Goal: Complete Application Form: Complete application form

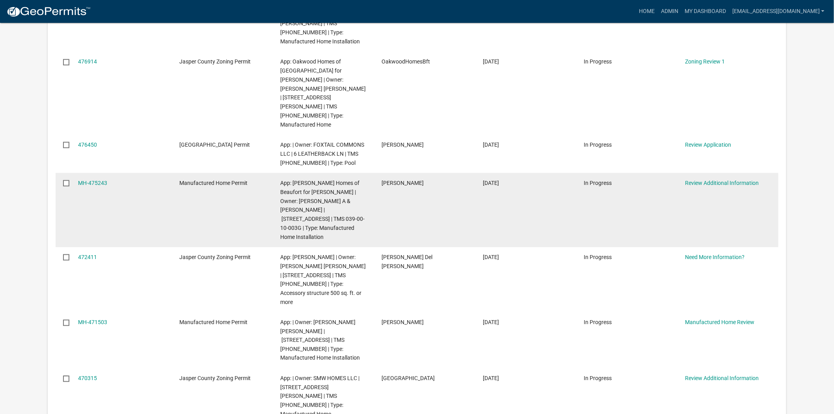
scroll to position [394, 0]
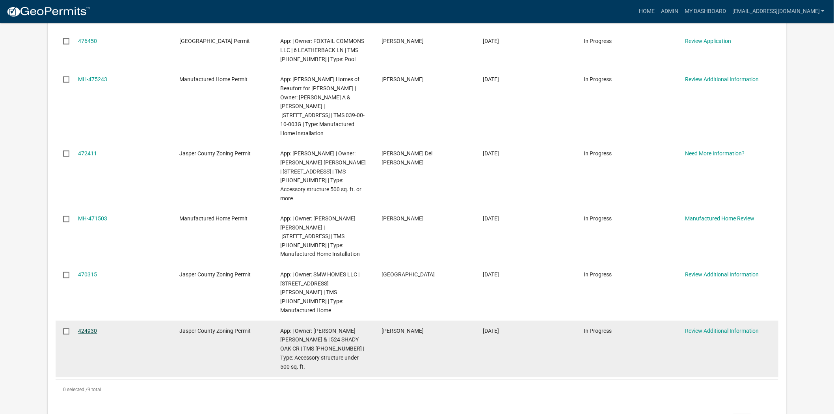
drag, startPoint x: 92, startPoint y: 236, endPoint x: 83, endPoint y: 242, distance: 11.0
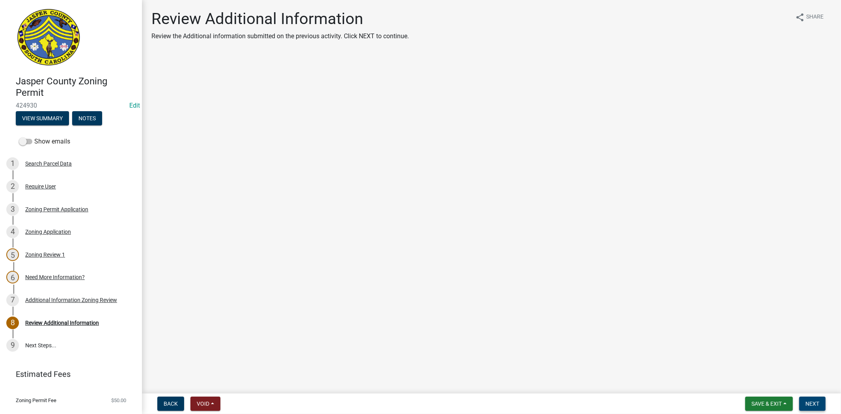
click at [808, 402] on span "Next" at bounding box center [812, 403] width 14 height 6
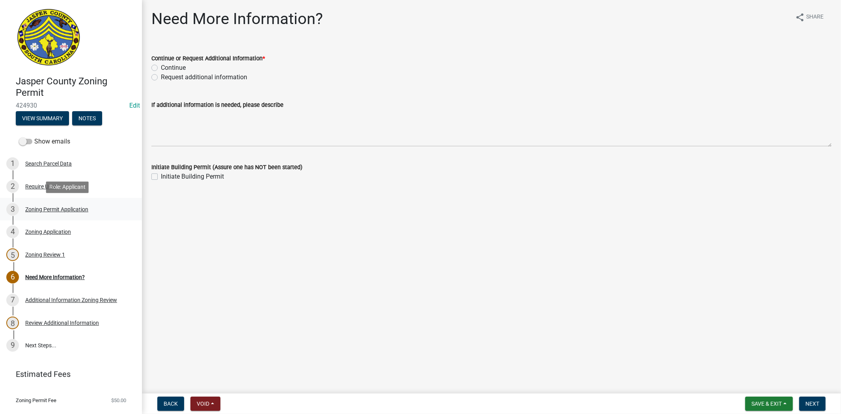
click at [83, 208] on div "Zoning Permit Application" at bounding box center [56, 210] width 63 height 6
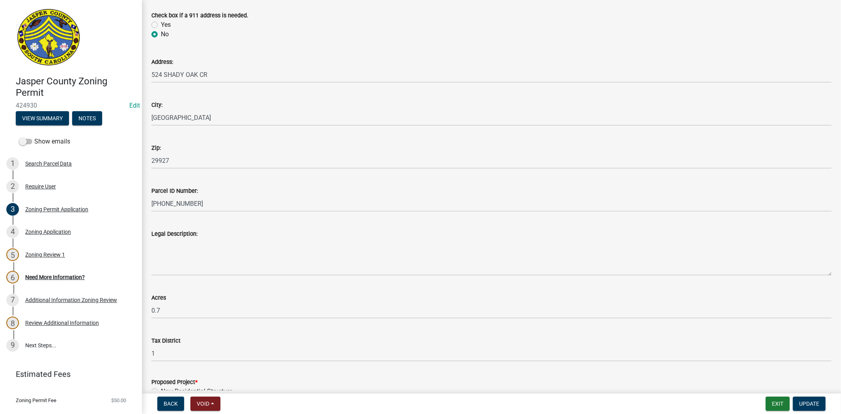
scroll to position [350, 0]
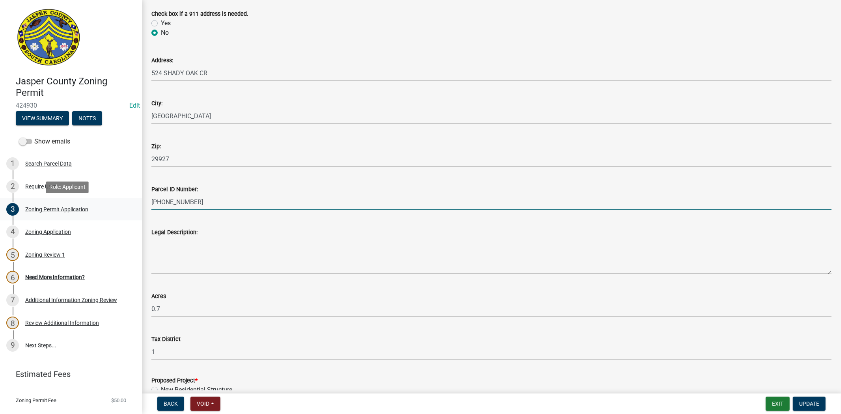
drag, startPoint x: 211, startPoint y: 204, endPoint x: 127, endPoint y: 201, distance: 84.8
click at [127, 201] on div "Jasper County Zoning Permit 424930 Edit View Summary Notes Show emails 1 Search…" at bounding box center [420, 207] width 841 height 414
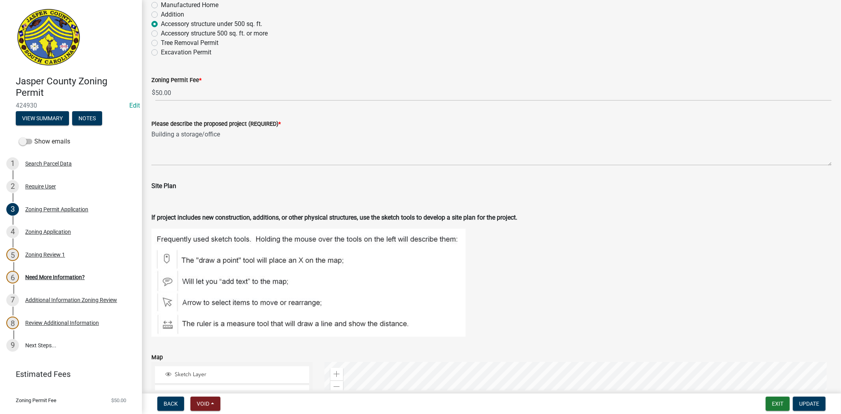
scroll to position [1007, 0]
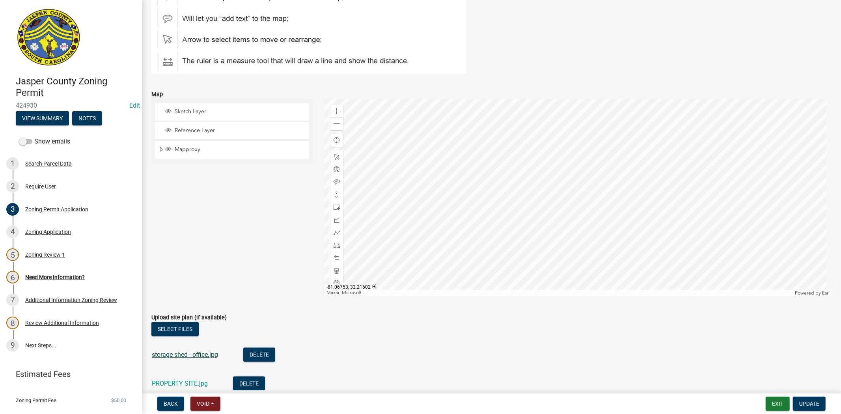
click at [194, 355] on link "storage shed - office.jpg" at bounding box center [185, 354] width 66 height 7
click at [60, 300] on div "Additional Information Zoning Review" at bounding box center [71, 300] width 92 height 6
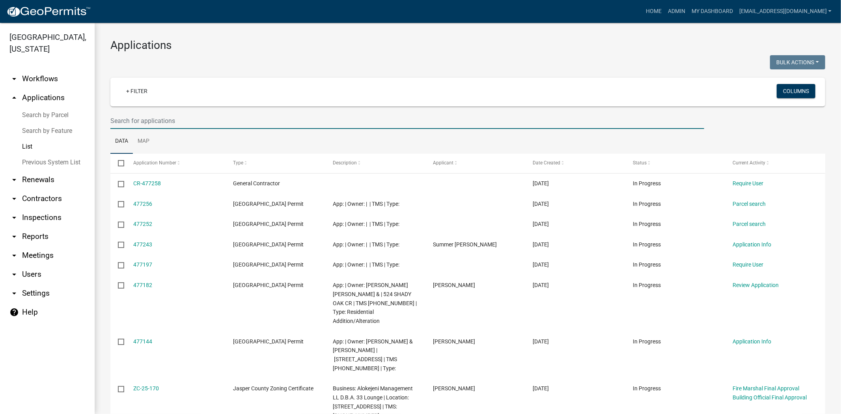
click at [268, 123] on input "text" at bounding box center [407, 121] width 594 height 16
paste input "[PHONE_NUMBER]"
type input "[PHONE_NUMBER]"
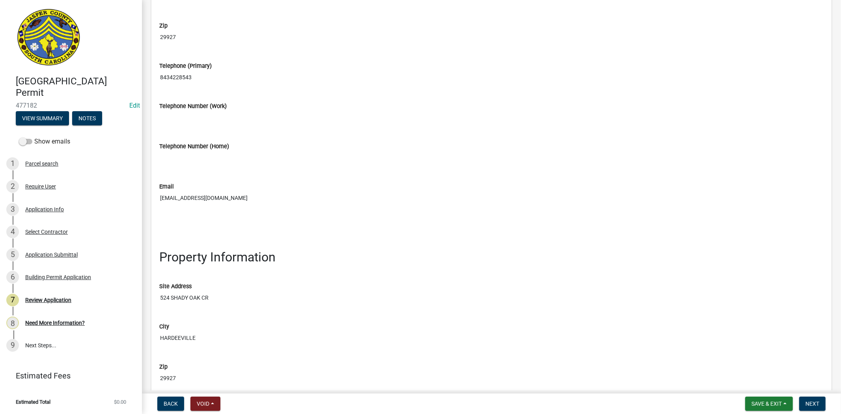
scroll to position [657, 0]
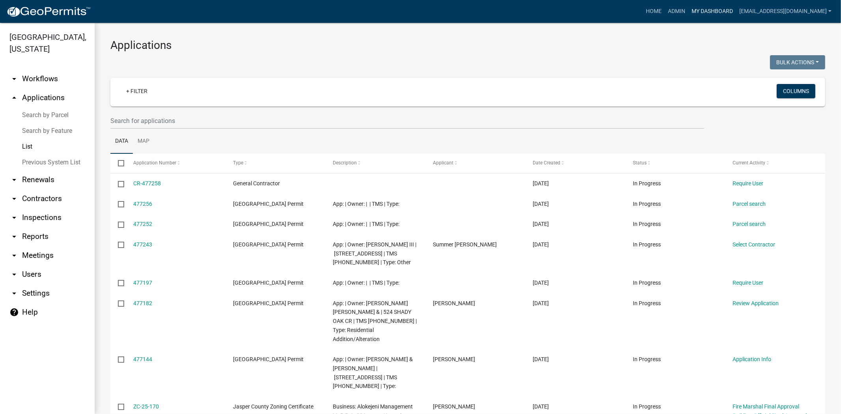
click at [707, 8] on link "My Dashboard" at bounding box center [712, 11] width 48 height 15
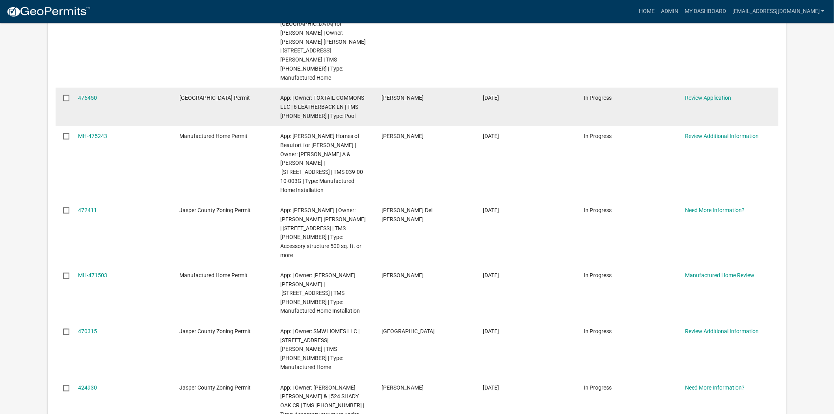
scroll to position [350, 0]
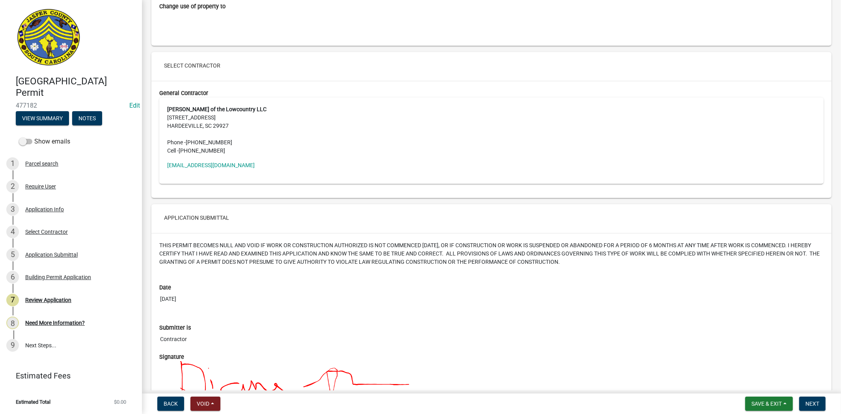
scroll to position [1852, 0]
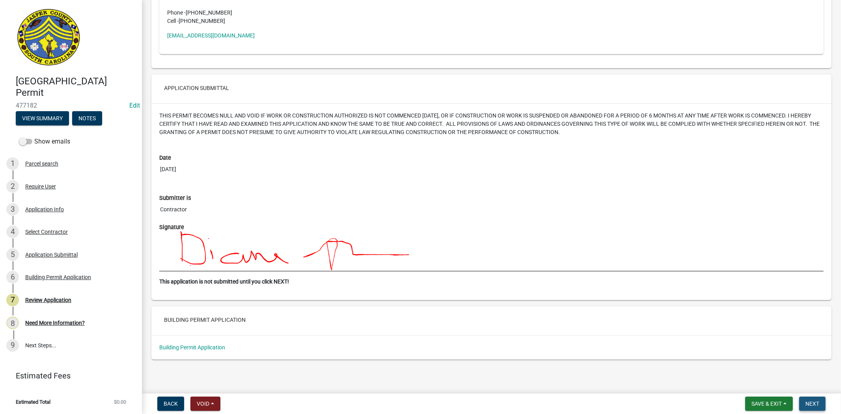
click at [818, 405] on span "Next" at bounding box center [812, 403] width 14 height 6
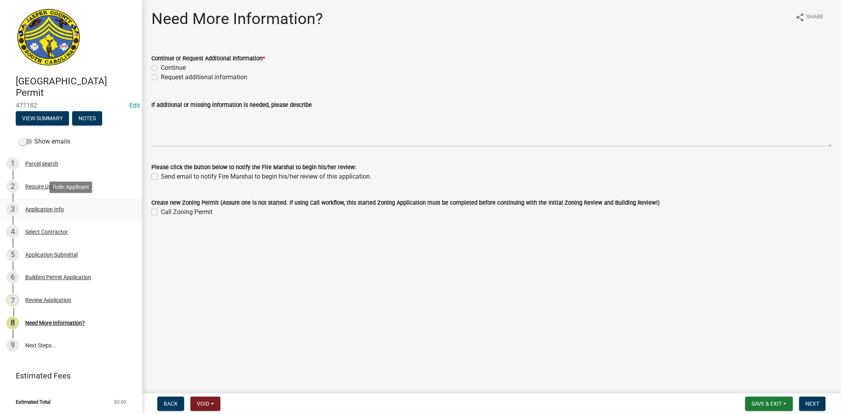
click at [62, 214] on div "3 Application Info" at bounding box center [67, 209] width 123 height 13
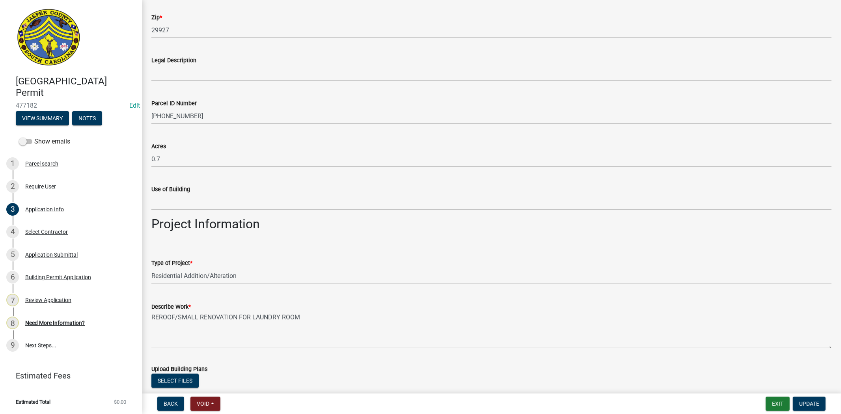
scroll to position [613, 0]
click at [202, 273] on select "Select Item... Construction Trailer/Shipping Container Residential Demolition C…" at bounding box center [491, 275] width 680 height 16
click at [151, 267] on select "Select Item... Construction Trailer/Shipping Container Residential Demolition C…" at bounding box center [491, 275] width 680 height 16
select select "6d5c1e33-a31a-4b32-8811-29a78b0cd51d"
click at [809, 402] on span "Update" at bounding box center [809, 403] width 20 height 6
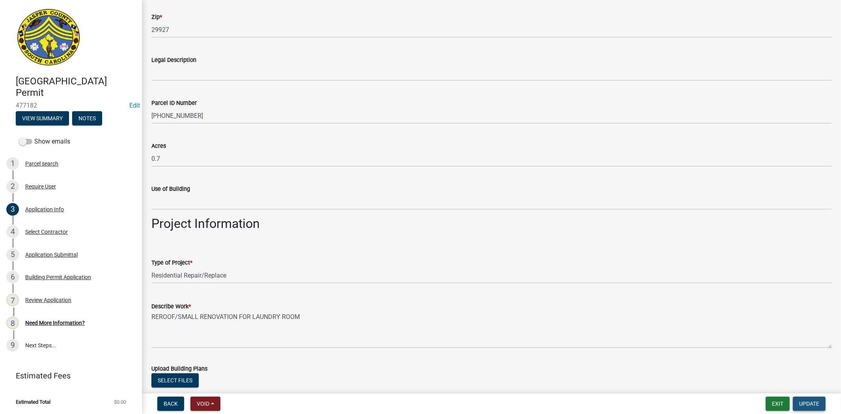
click at [809, 402] on span "Update" at bounding box center [809, 403] width 20 height 6
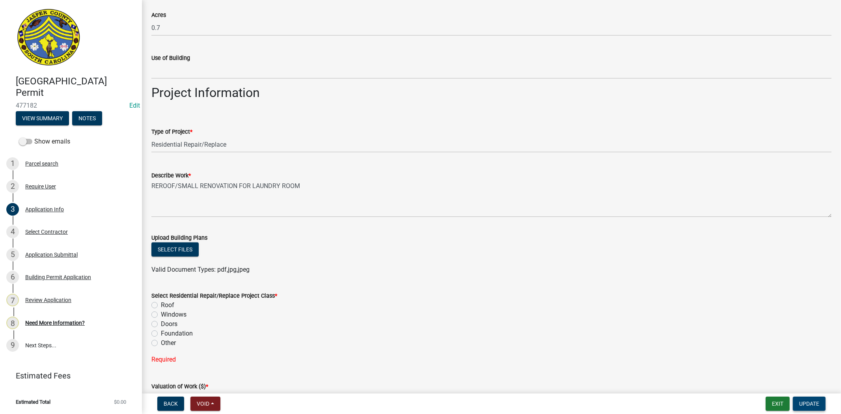
scroll to position [744, 0]
click at [161, 302] on label "Roof" at bounding box center [167, 304] width 13 height 9
click at [161, 302] on input "Roof" at bounding box center [163, 302] width 5 height 5
radio input "true"
click at [161, 342] on label "Other" at bounding box center [168, 342] width 15 height 9
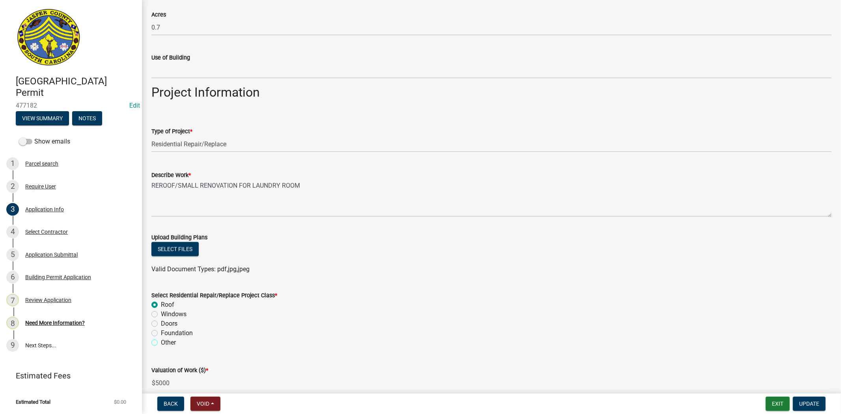
click at [161, 342] on input "Other" at bounding box center [163, 340] width 5 height 5
radio input "true"
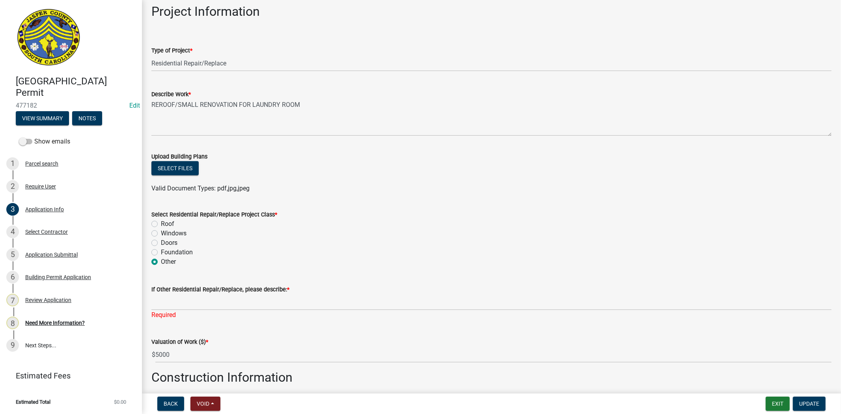
scroll to position [832, 0]
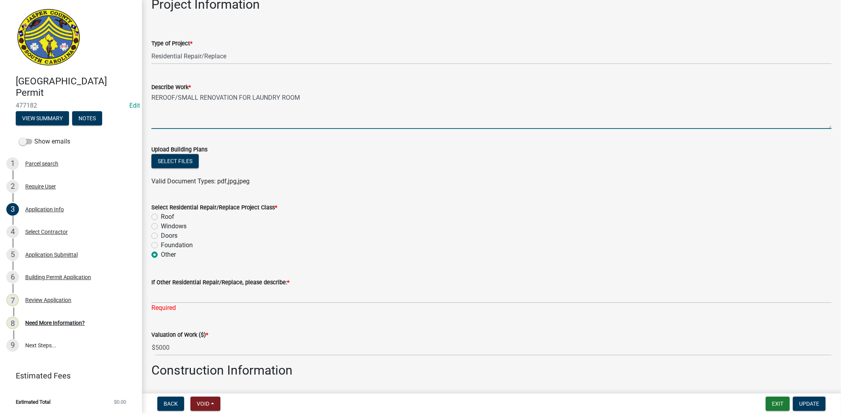
drag, startPoint x: 290, startPoint y: 101, endPoint x: 146, endPoint y: 108, distance: 144.5
click at [146, 108] on div "Describe Work * REROOF/SMALL RENOVATION FOR LAUNDRY ROOM" at bounding box center [491, 100] width 692 height 58
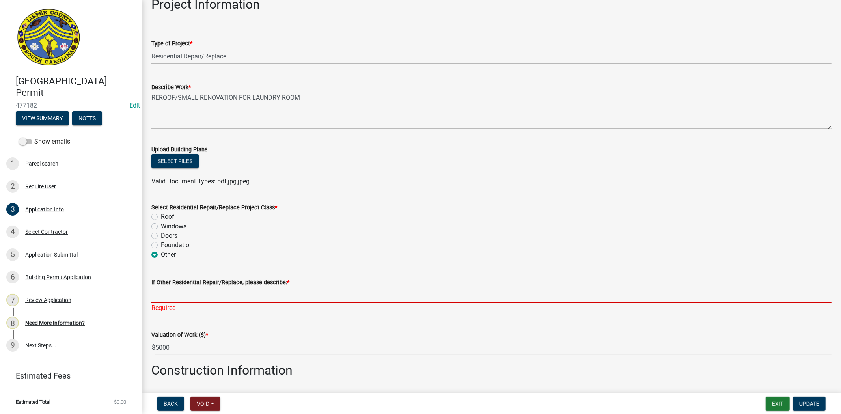
click at [182, 296] on input "If Other Residential Repair/Replace, please describe: *" at bounding box center [491, 295] width 680 height 16
paste input "REROOF/SMALL RENOVATION FOR LAUNDRY ROOM"
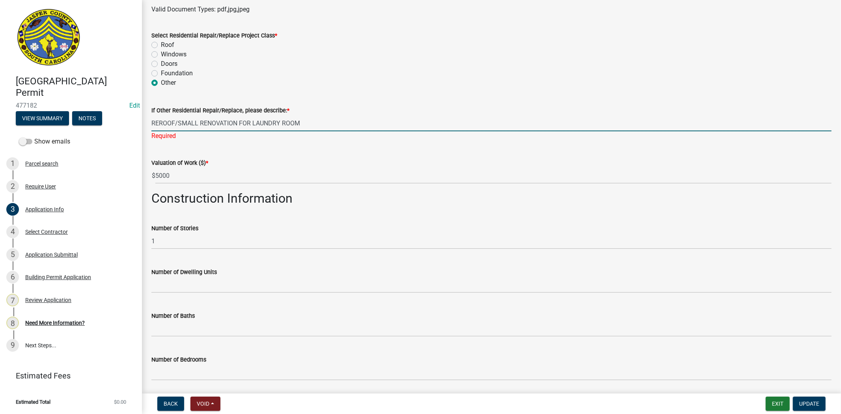
scroll to position [1007, 0]
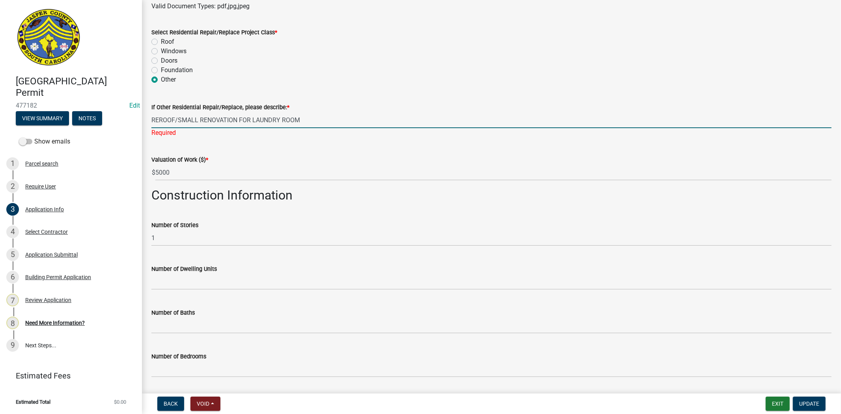
type input "REROOF/SMALL RENOVATION FOR LAUNDRY ROOM"
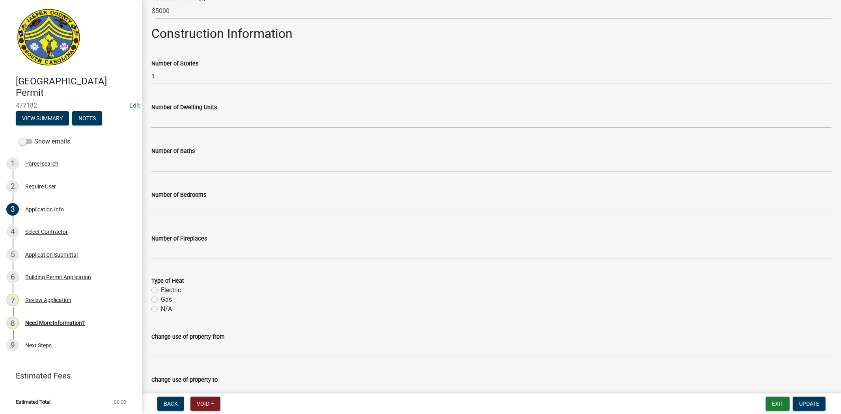
scroll to position [1206, 0]
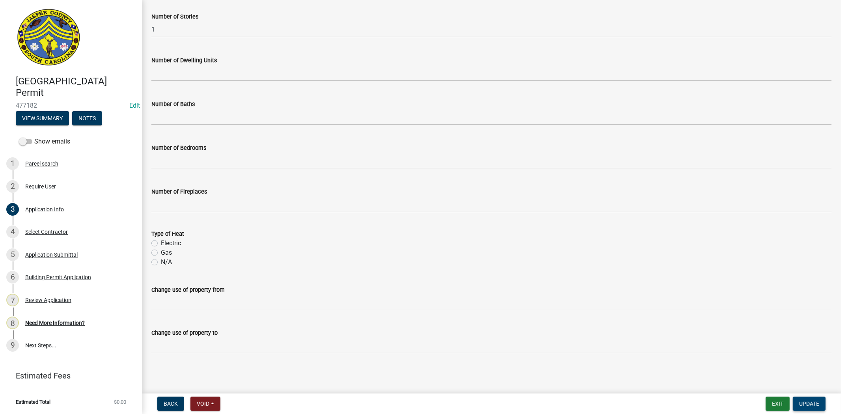
click at [817, 400] on span "Update" at bounding box center [809, 403] width 20 height 6
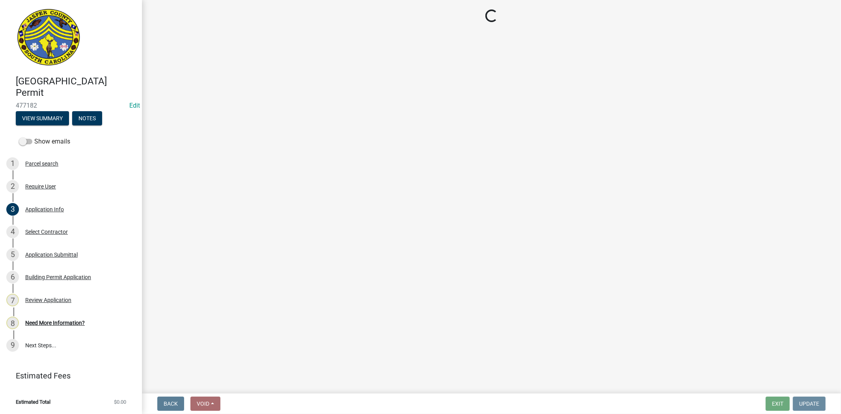
scroll to position [0, 0]
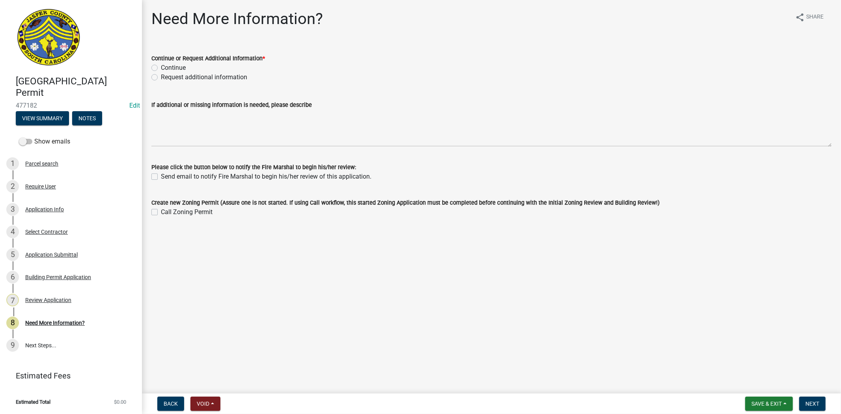
click at [53, 208] on div "Application Info" at bounding box center [44, 210] width 39 height 6
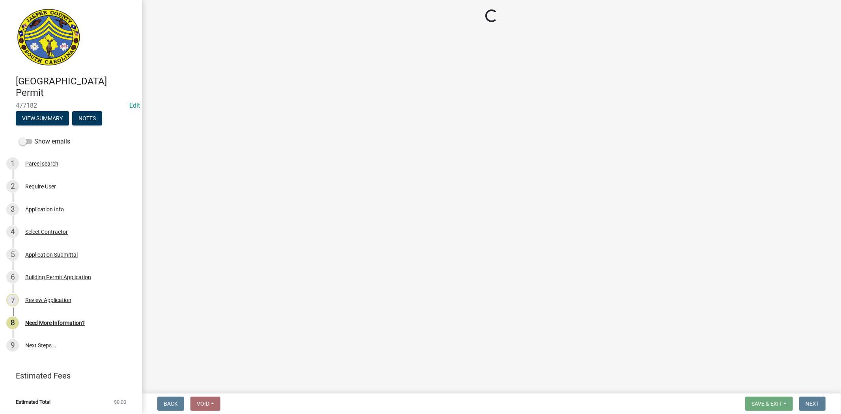
select select "6d5c1e33-a31a-4b32-8811-29a78b0cd51d"
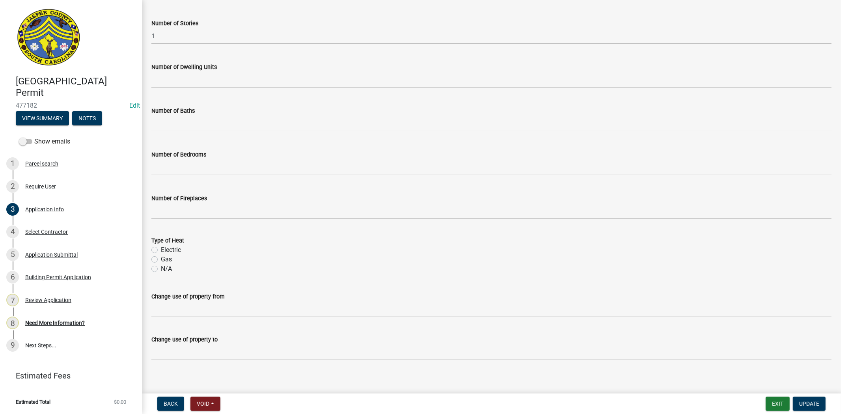
scroll to position [1206, 0]
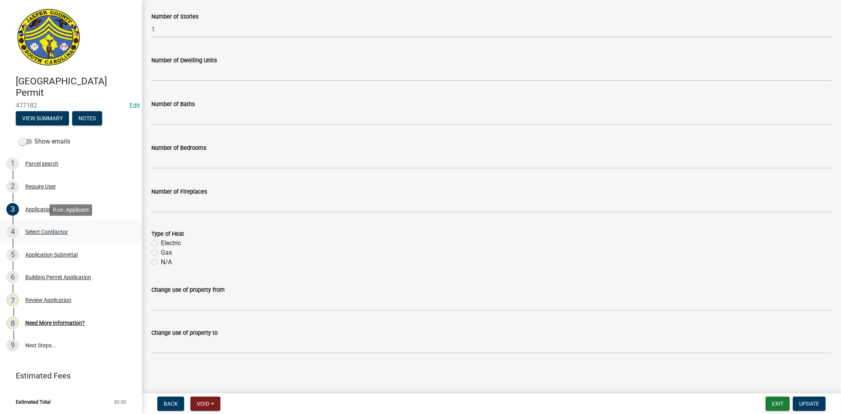
click at [52, 227] on div "4 Select Contractor" at bounding box center [67, 231] width 123 height 13
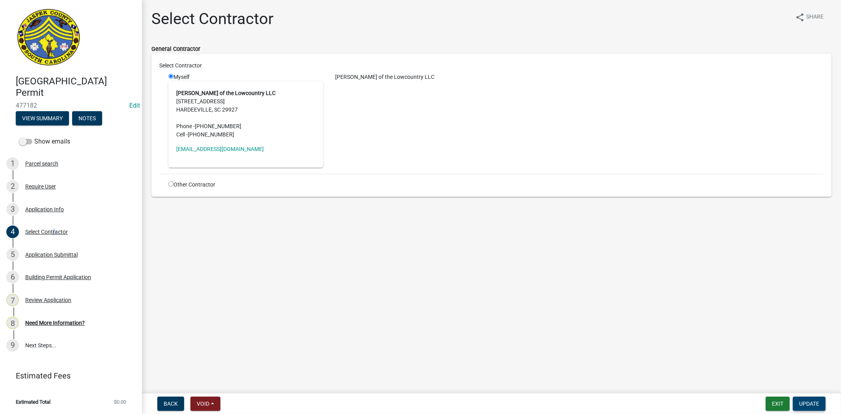
click at [813, 403] on span "Update" at bounding box center [809, 403] width 20 height 6
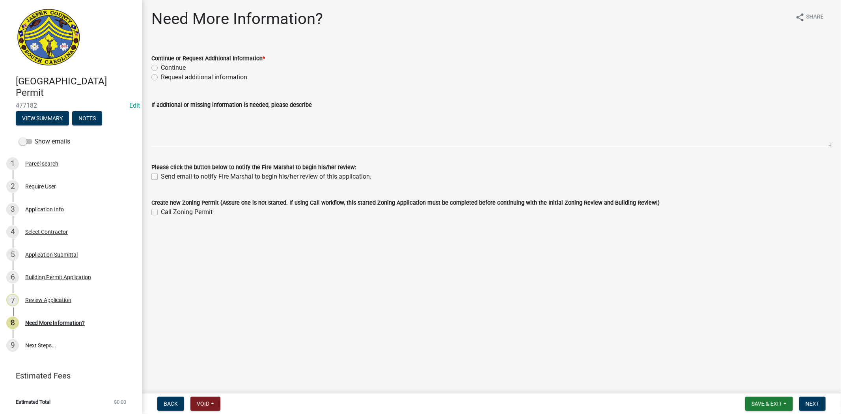
click at [158, 69] on div "Continue" at bounding box center [491, 67] width 680 height 9
click at [161, 69] on label "Continue" at bounding box center [173, 67] width 25 height 9
click at [161, 68] on input "Continue" at bounding box center [163, 65] width 5 height 5
radio input "true"
click at [818, 404] on span "Next" at bounding box center [812, 403] width 14 height 6
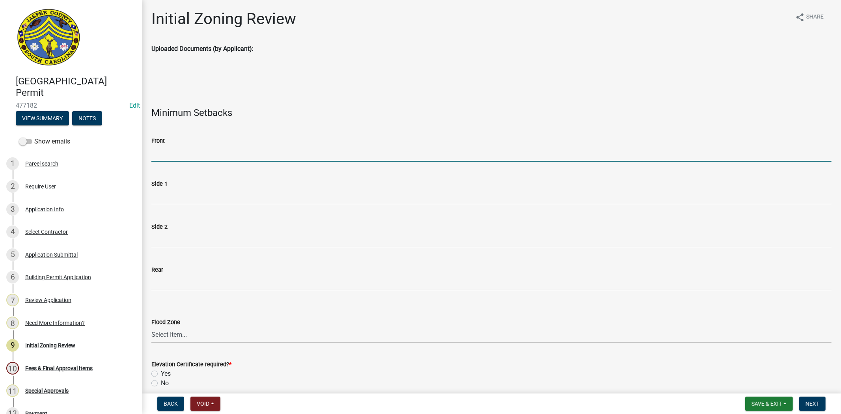
click at [199, 156] on input "Front" at bounding box center [491, 153] width 680 height 16
type input "N/A"
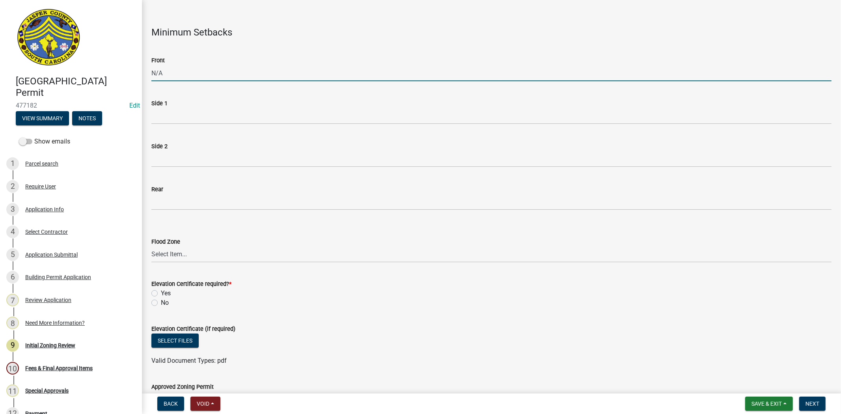
scroll to position [88, 0]
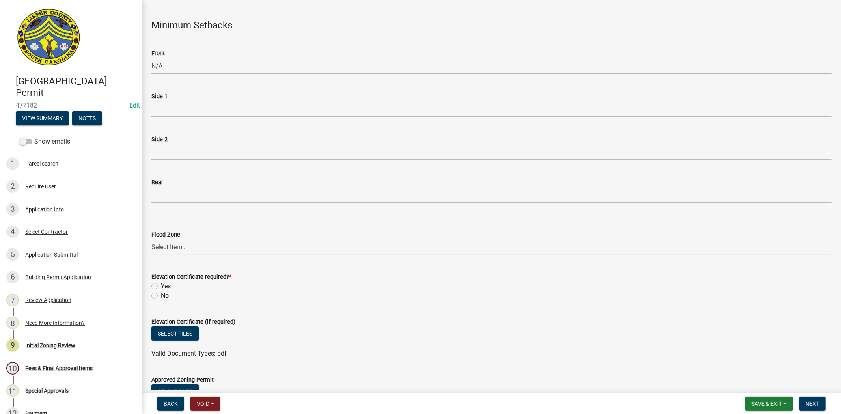
click at [201, 247] on select "Select Item... A AE X Shaded X N/A" at bounding box center [491, 247] width 680 height 16
click at [151, 239] on select "Select Item... A AE X Shaded X N/A" at bounding box center [491, 247] width 680 height 16
select select "61611ad6-14f2-499c-805c-58607f11e2fc"
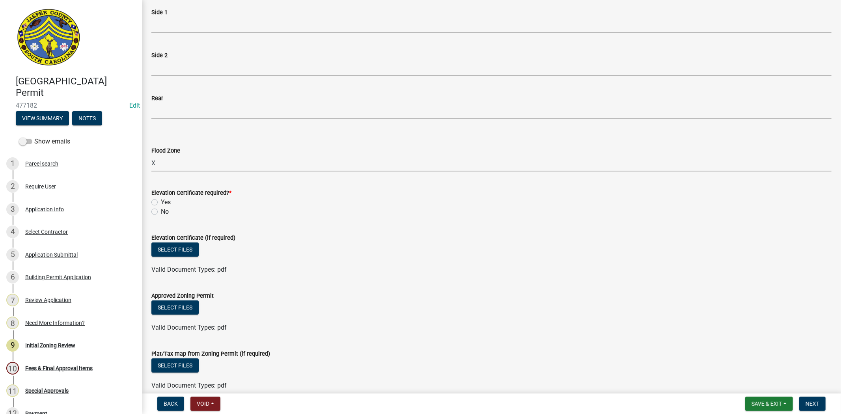
scroll to position [175, 0]
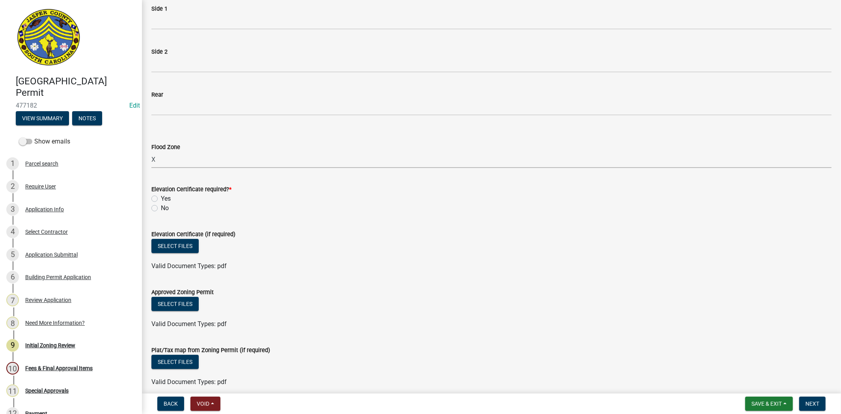
click at [161, 207] on label "No" at bounding box center [165, 207] width 8 height 9
click at [161, 207] on input "No" at bounding box center [163, 205] width 5 height 5
radio input "true"
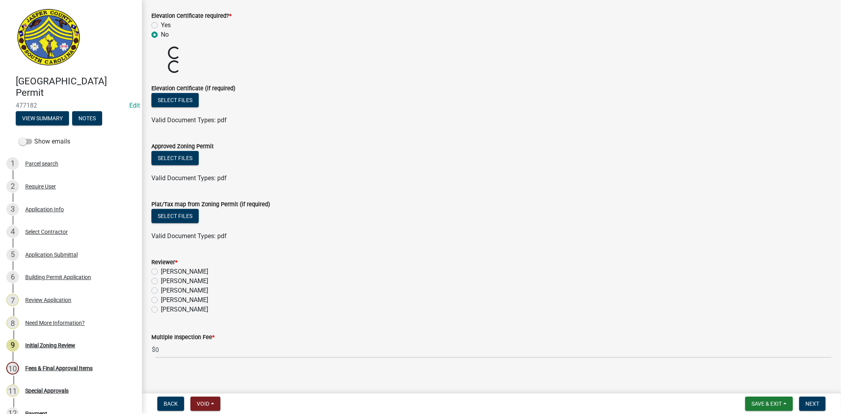
scroll to position [350, 0]
click at [161, 298] on label "Stephanie Oviedo" at bounding box center [184, 298] width 47 height 9
click at [161, 298] on input "Stephanie Oviedo" at bounding box center [163, 296] width 5 height 5
radio input "true"
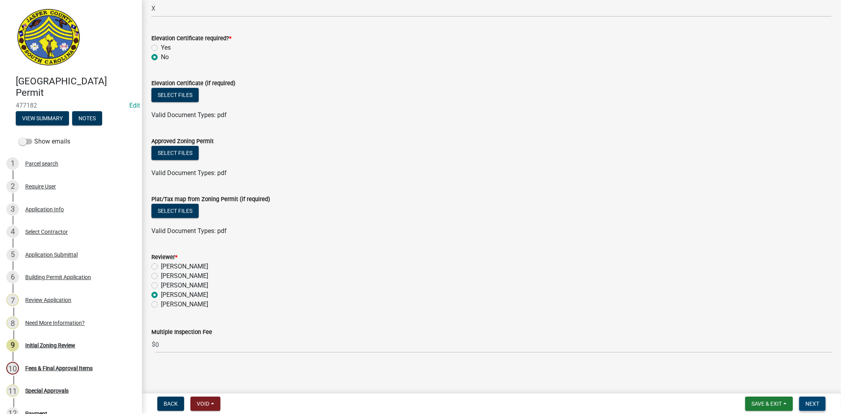
click at [801, 399] on button "Next" at bounding box center [812, 404] width 26 height 14
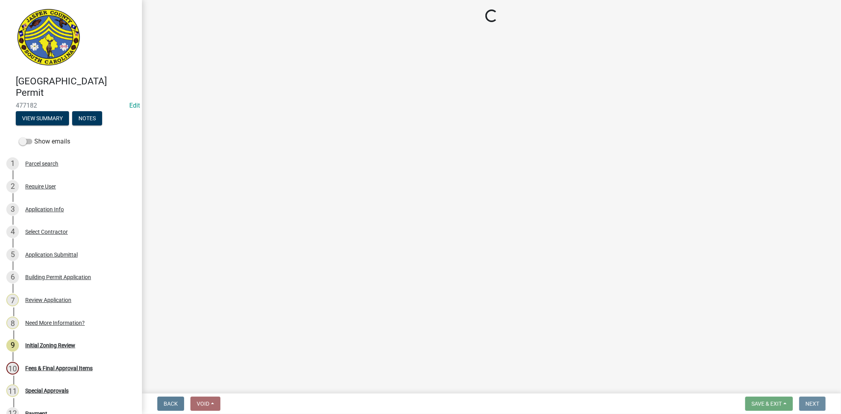
scroll to position [0, 0]
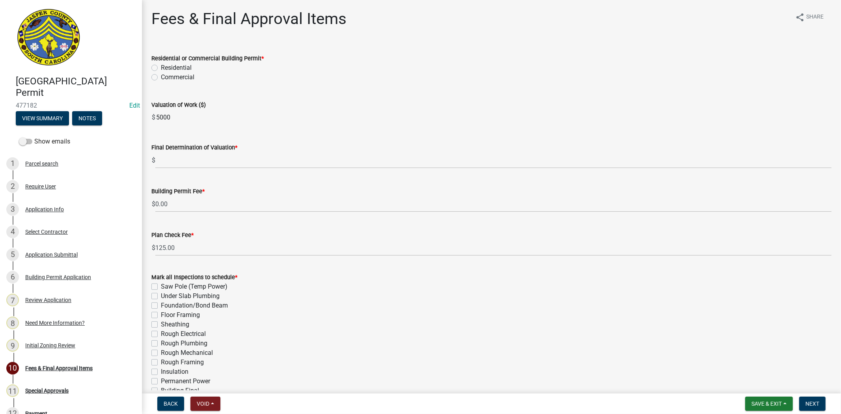
drag, startPoint x: 176, startPoint y: 121, endPoint x: 130, endPoint y: 122, distance: 45.7
click at [130, 122] on div "Jasper County Building Permit 477182 Edit View Summary Notes Show emails 1 Parc…" at bounding box center [420, 207] width 841 height 414
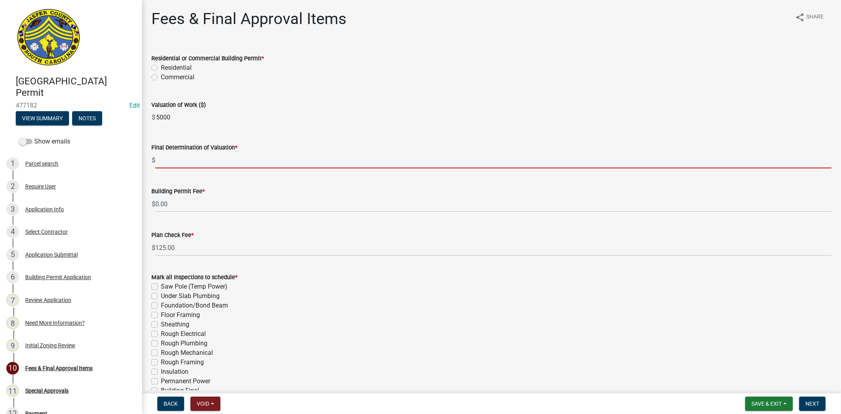
click at [171, 154] on input "text" at bounding box center [493, 160] width 676 height 16
paste input "5000"
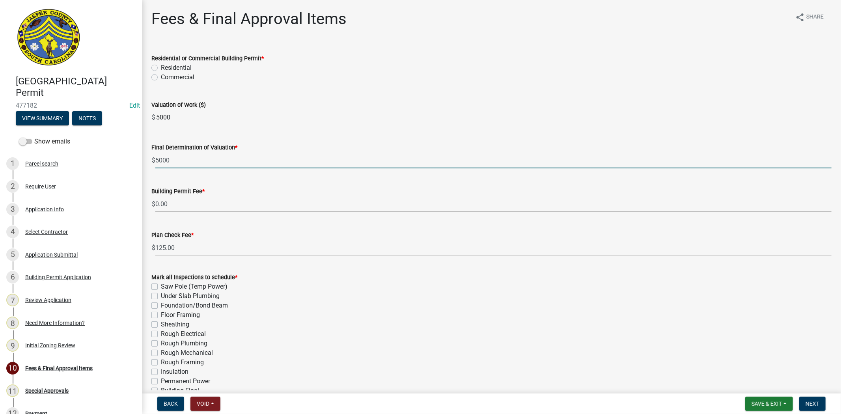
type input "5000"
click at [161, 67] on label "Residential" at bounding box center [176, 67] width 31 height 9
click at [161, 67] on input "Residential" at bounding box center [163, 65] width 5 height 5
radio input "true"
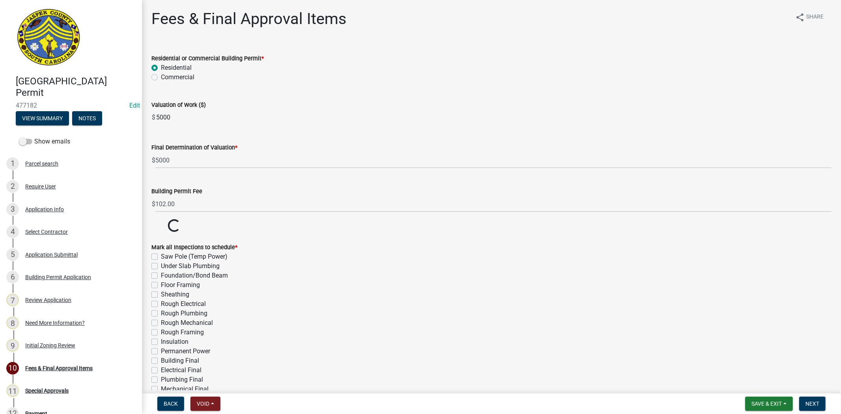
click at [161, 368] on label "Electrical Final" at bounding box center [181, 369] width 41 height 9
click at [161, 368] on input "Electrical Final" at bounding box center [163, 367] width 5 height 5
checkbox input "true"
checkbox input "false"
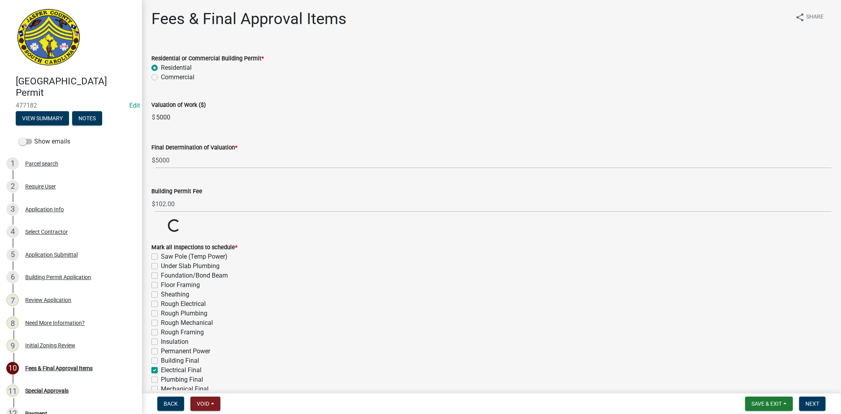
checkbox input "false"
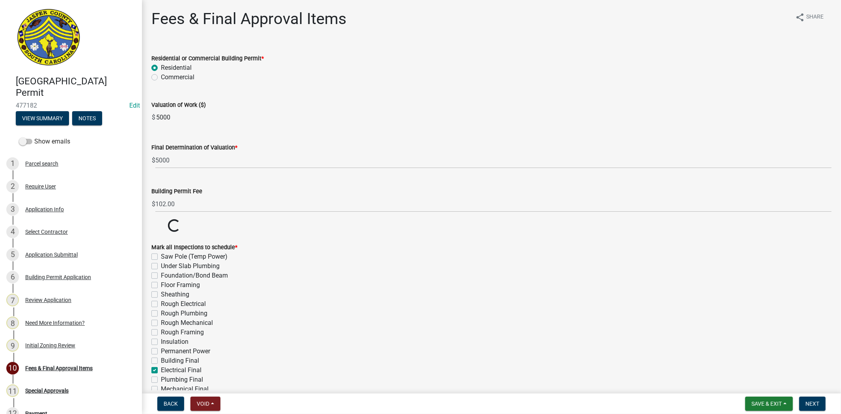
checkbox input "false"
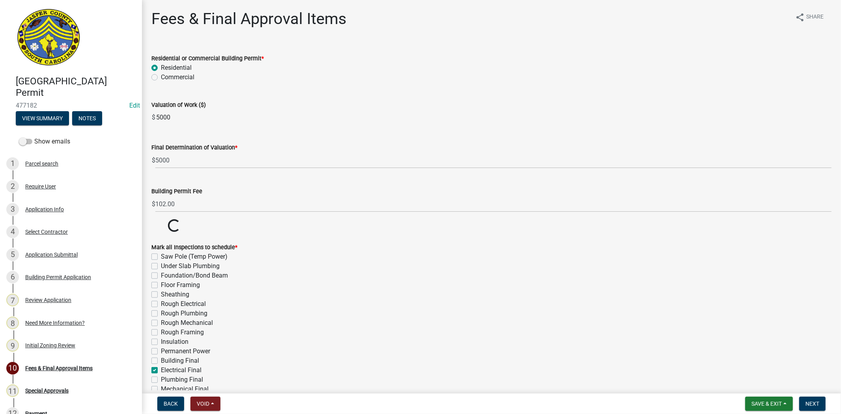
checkbox input "true"
checkbox input "false"
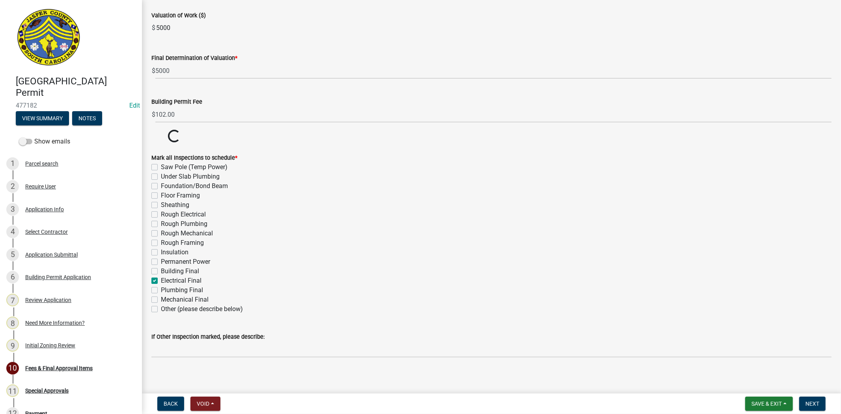
scroll to position [93, 0]
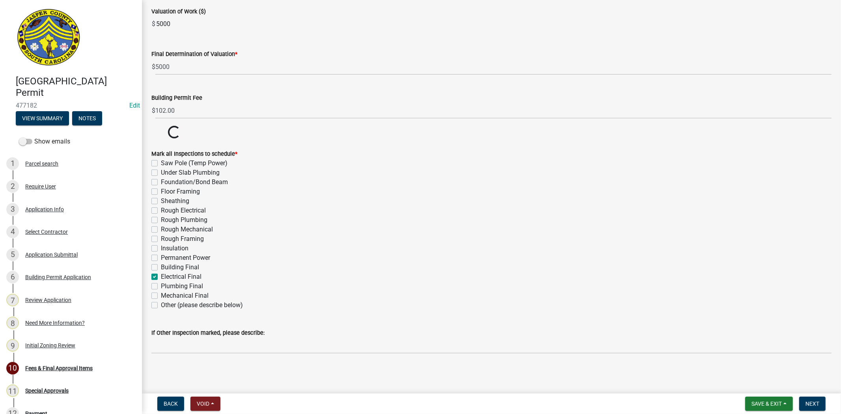
click at [155, 304] on div "Mark all Inspections to schedule * Saw Pole (Temp Power) Under Slab Plumbing Fo…" at bounding box center [491, 229] width 680 height 161
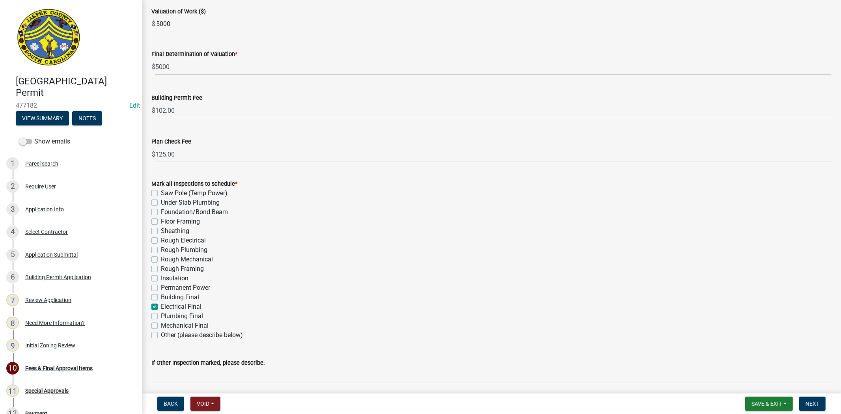
click at [161, 335] on label "Other (please describe below)" at bounding box center [202, 334] width 82 height 9
click at [161, 335] on input "Other (please describe below)" at bounding box center [163, 332] width 5 height 5
checkbox input "true"
checkbox input "false"
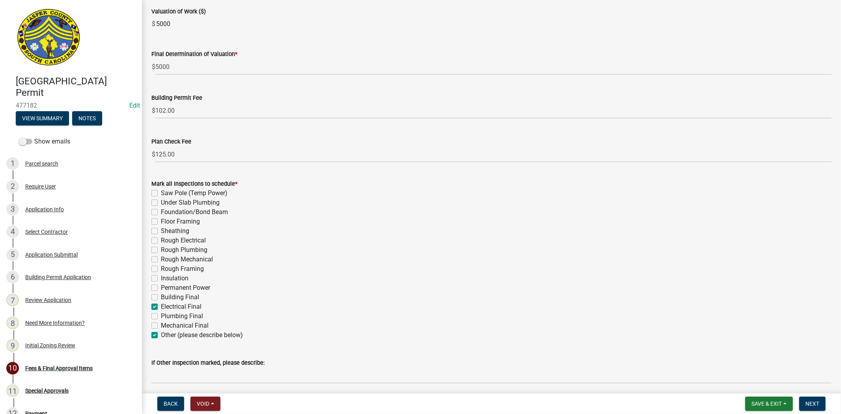
checkbox input "false"
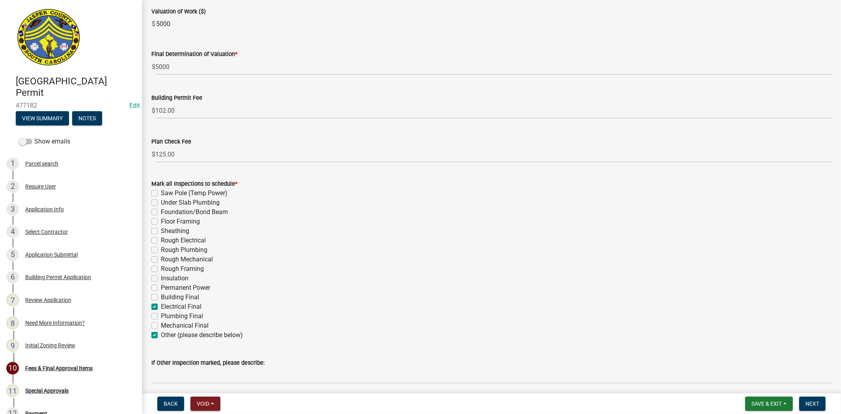
checkbox input "false"
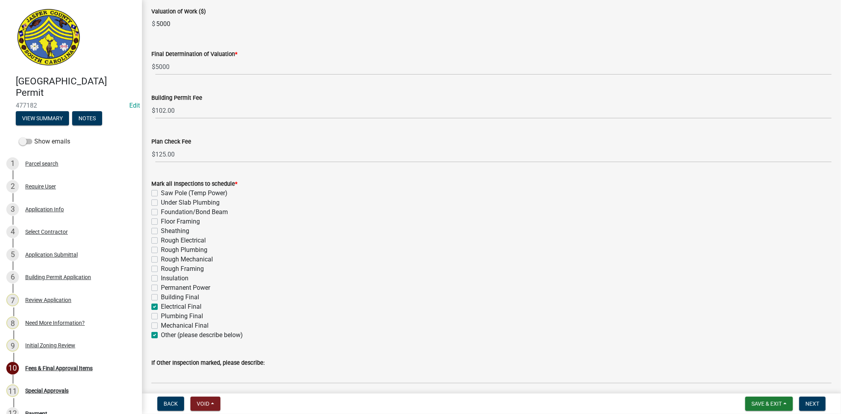
checkbox input "true"
checkbox input "false"
checkbox input "true"
click at [161, 308] on label "Electrical Final" at bounding box center [181, 306] width 41 height 9
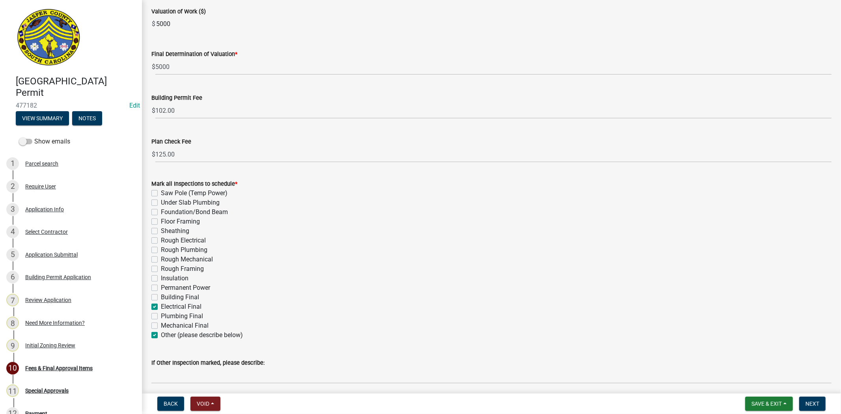
click at [161, 307] on input "Electrical Final" at bounding box center [163, 304] width 5 height 5
checkbox input "false"
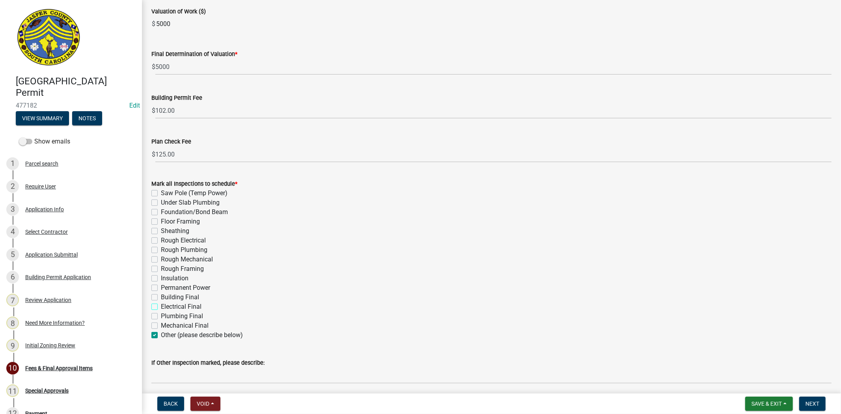
checkbox input "false"
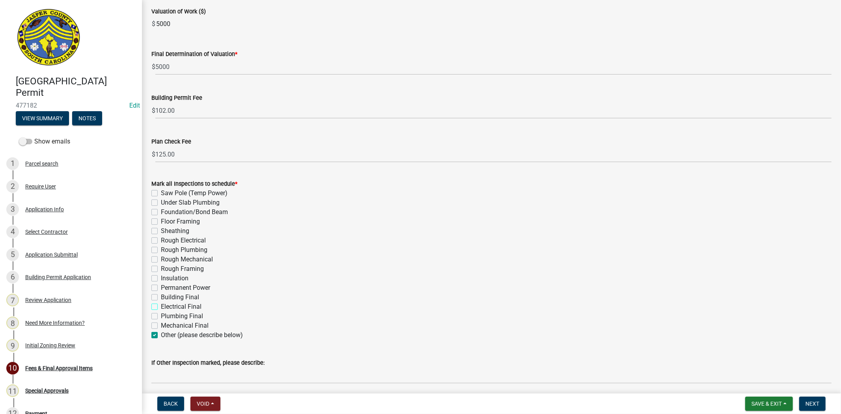
checkbox input "false"
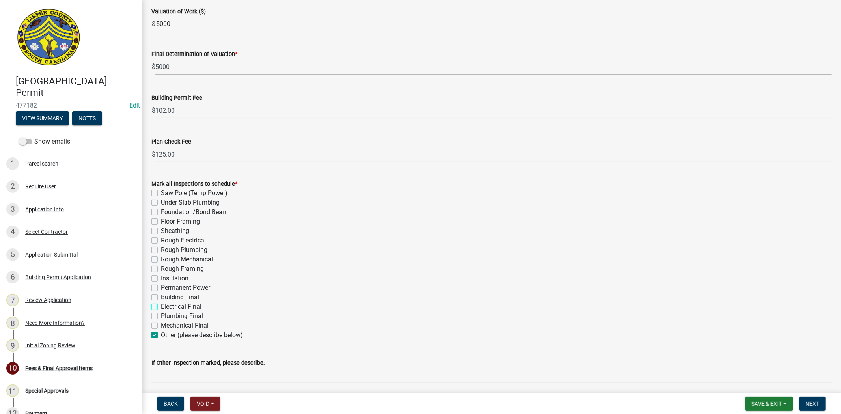
checkbox input "false"
checkbox input "true"
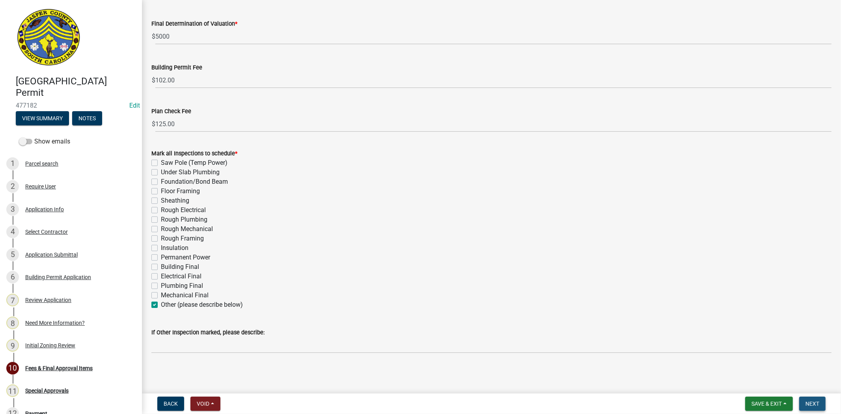
click at [810, 403] on span "Next" at bounding box center [812, 403] width 14 height 6
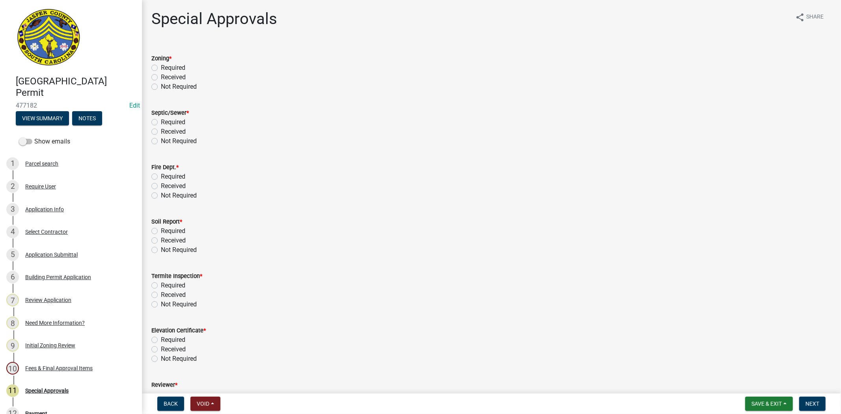
click at [161, 87] on label "Not Required" at bounding box center [179, 86] width 36 height 9
click at [161, 87] on input "Not Required" at bounding box center [163, 84] width 5 height 5
radio input "true"
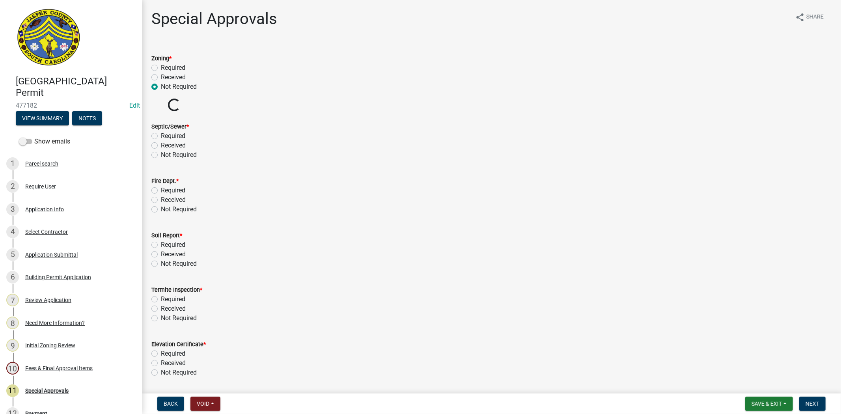
click at [161, 154] on label "Not Required" at bounding box center [179, 154] width 36 height 9
click at [161, 154] on input "Not Required" at bounding box center [163, 152] width 5 height 5
radio input "true"
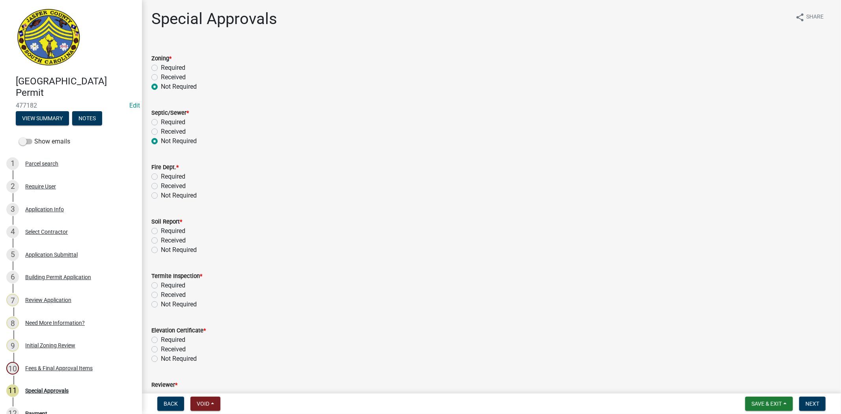
click at [161, 198] on label "Not Required" at bounding box center [179, 195] width 36 height 9
click at [161, 196] on input "Not Required" at bounding box center [163, 193] width 5 height 5
radio input "true"
click at [161, 249] on label "Not Required" at bounding box center [179, 249] width 36 height 9
click at [161, 249] on input "Not Required" at bounding box center [163, 247] width 5 height 5
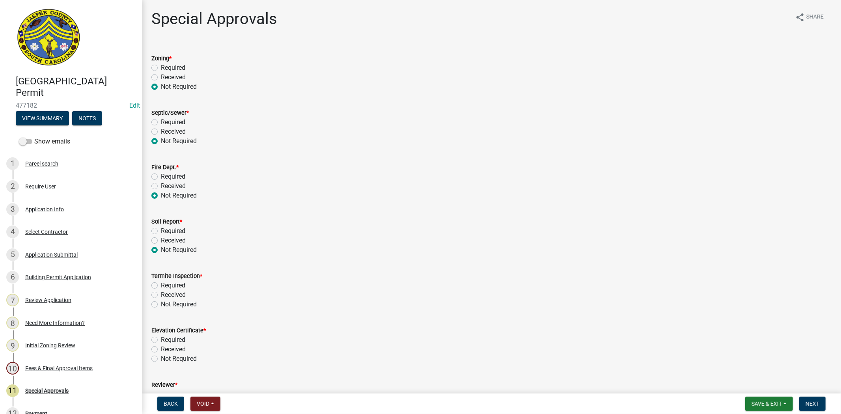
radio input "true"
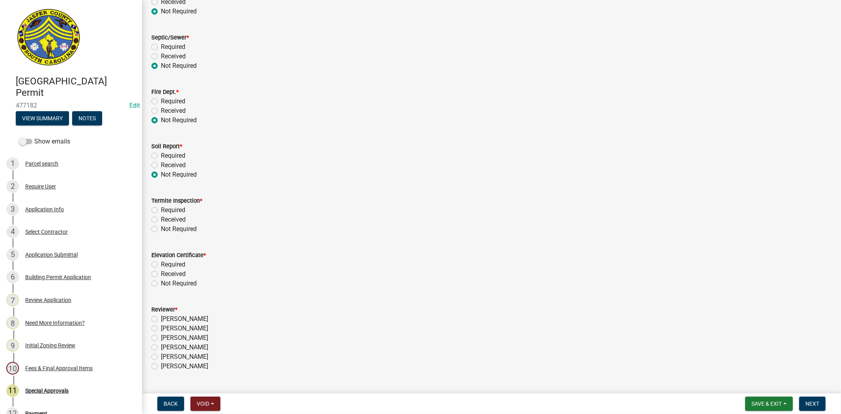
scroll to position [93, 0]
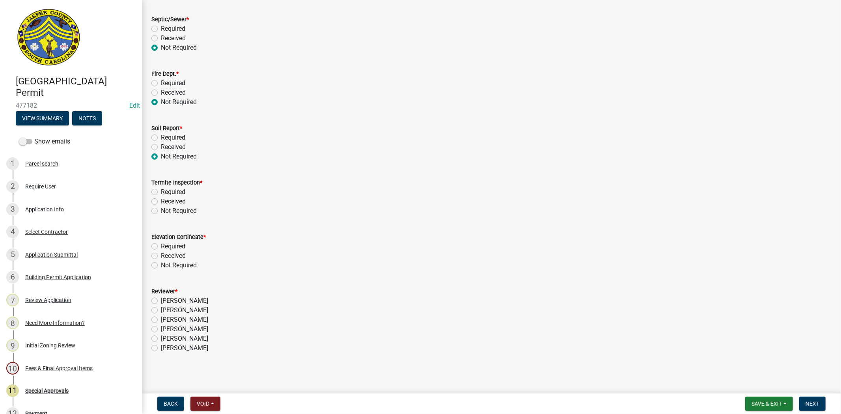
click at [161, 212] on label "Not Required" at bounding box center [179, 210] width 36 height 9
click at [161, 211] on input "Not Required" at bounding box center [163, 208] width 5 height 5
radio input "true"
click at [161, 268] on label "Not Required" at bounding box center [179, 265] width 36 height 9
click at [161, 266] on input "Not Required" at bounding box center [163, 263] width 5 height 5
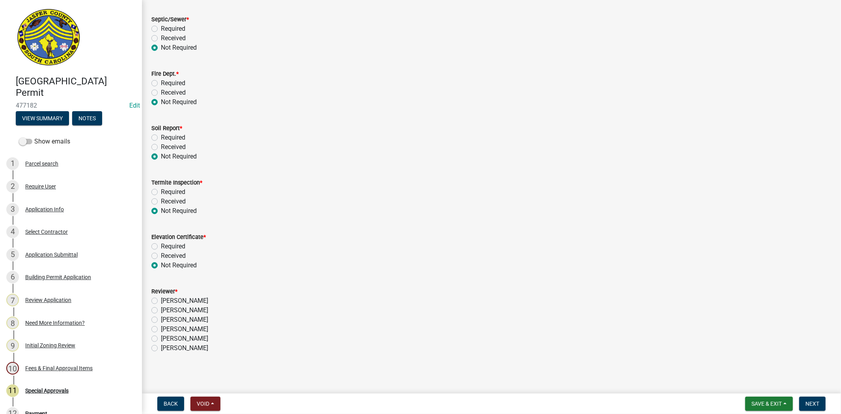
radio input "true"
click at [161, 320] on label "[PERSON_NAME]" at bounding box center [184, 319] width 47 height 9
click at [161, 320] on input "[PERSON_NAME]" at bounding box center [163, 317] width 5 height 5
radio input "true"
click at [804, 402] on button "Next" at bounding box center [812, 404] width 26 height 14
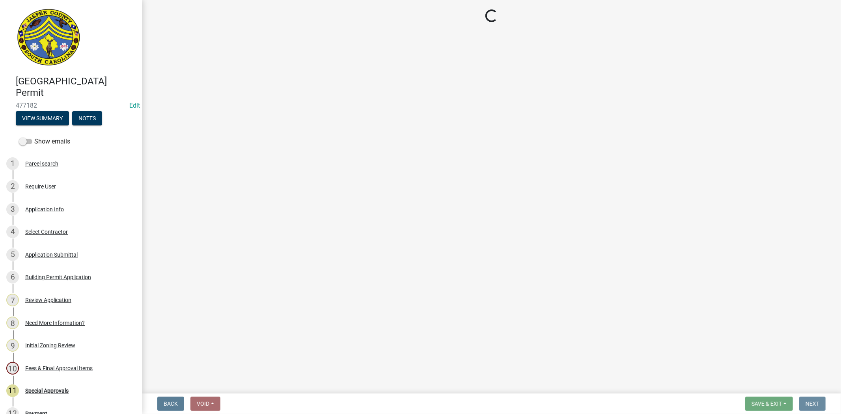
scroll to position [0, 0]
select select "3: 3"
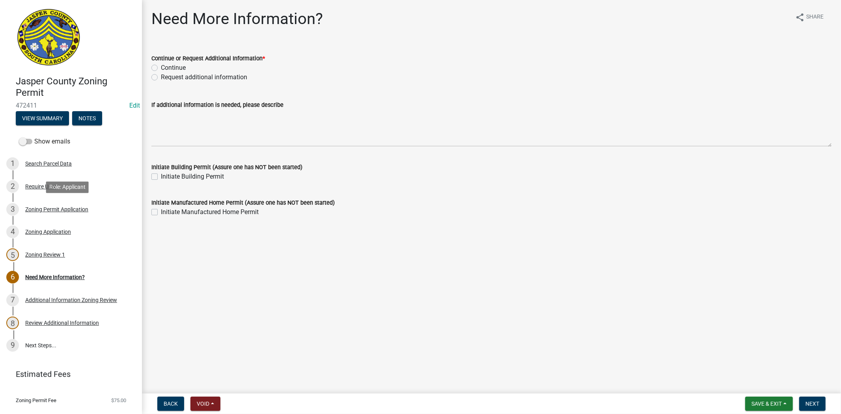
click at [61, 214] on div "3 Zoning Permit Application" at bounding box center [67, 209] width 123 height 13
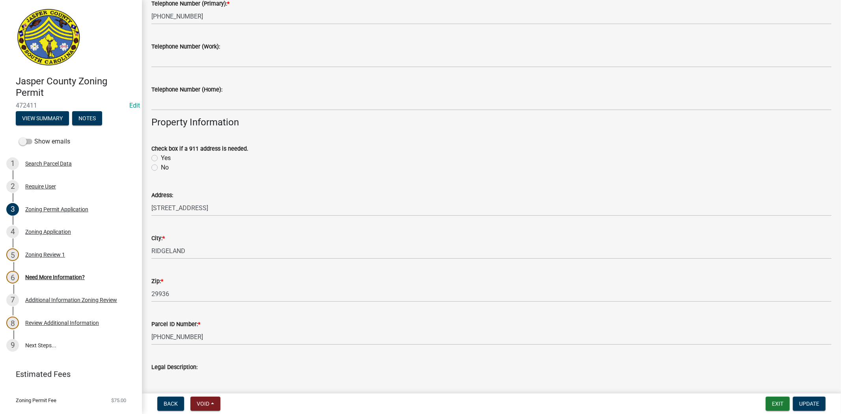
scroll to position [219, 0]
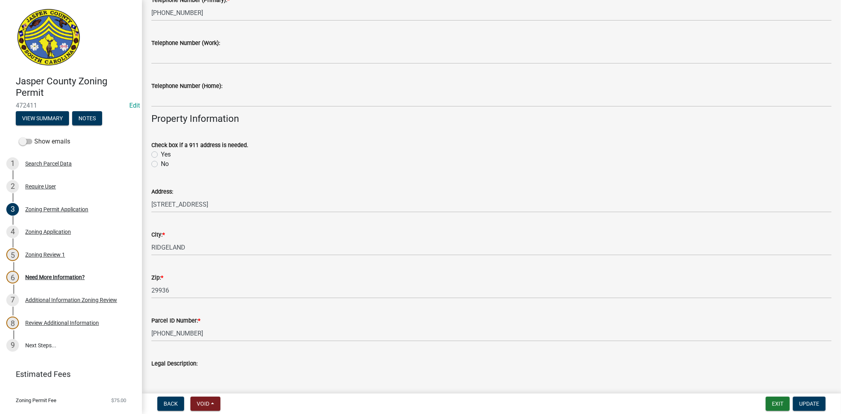
click at [161, 164] on label "No" at bounding box center [165, 163] width 8 height 9
click at [161, 164] on input "No" at bounding box center [163, 161] width 5 height 5
radio input "true"
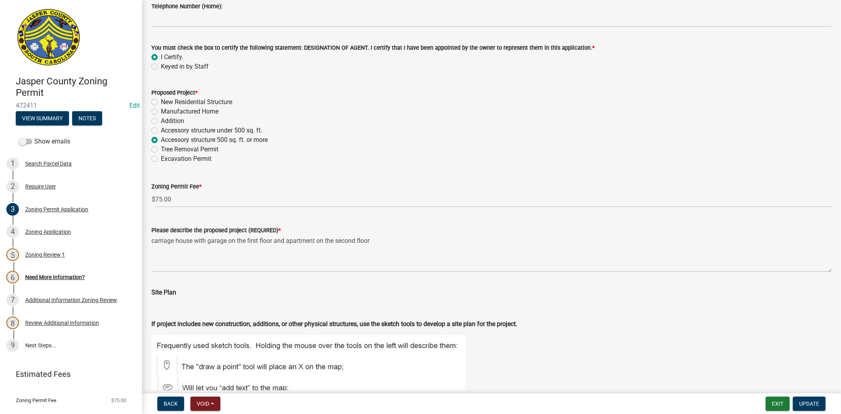
scroll to position [920, 0]
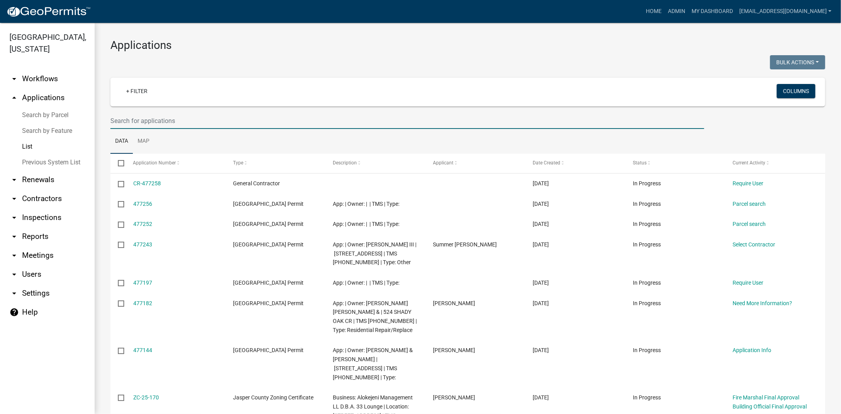
click at [217, 119] on input "text" at bounding box center [407, 121] width 594 height 16
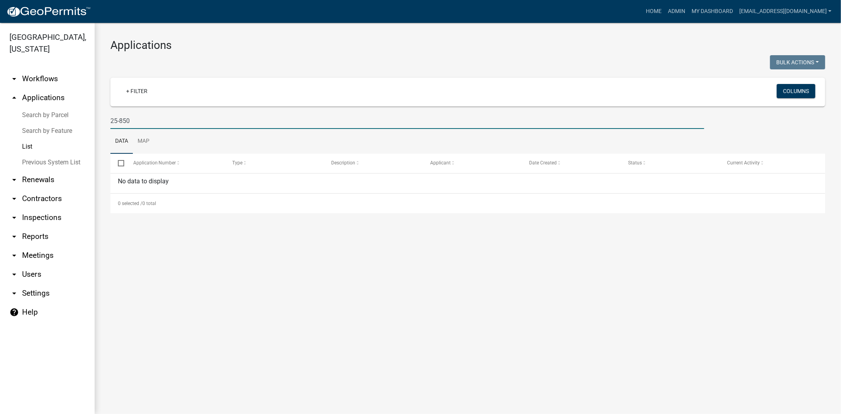
click at [123, 120] on input "25-850" at bounding box center [407, 121] width 594 height 16
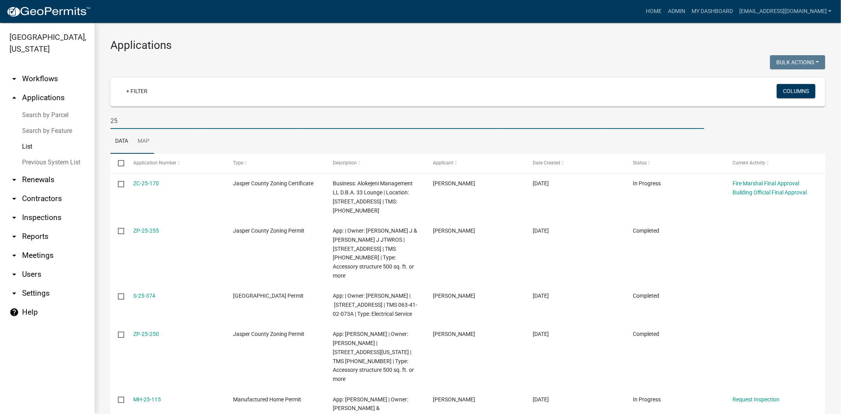
type input "2"
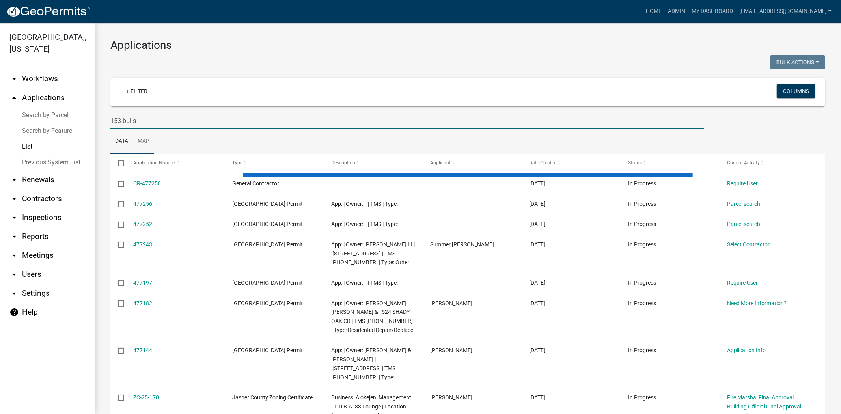
type input "153 bulls"
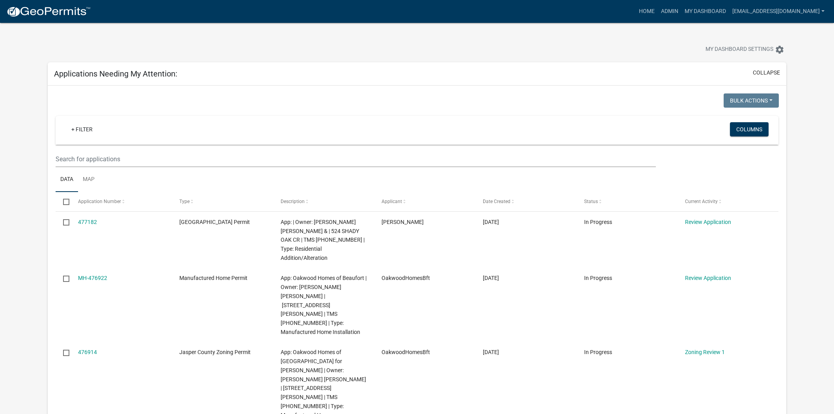
scroll to position [350, 0]
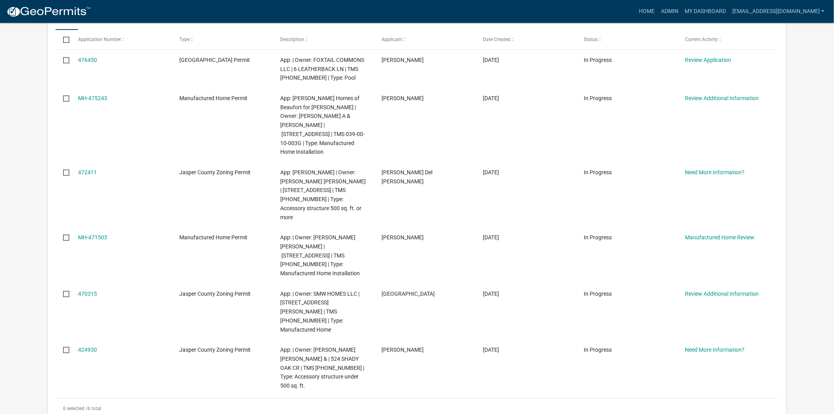
scroll to position [175, 0]
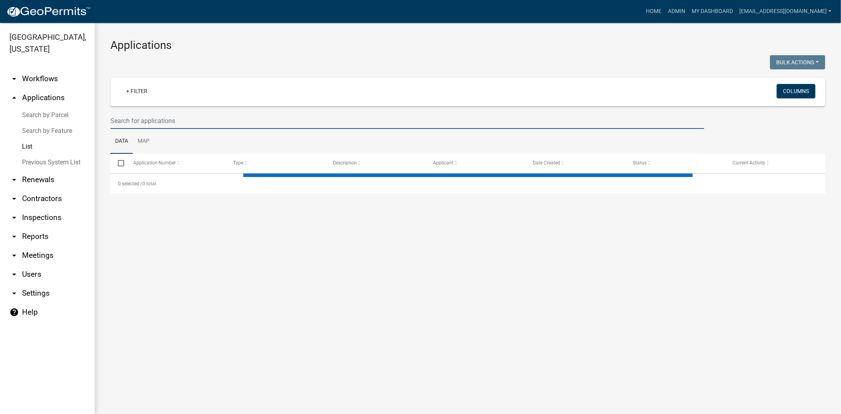
click at [160, 119] on input "text" at bounding box center [407, 121] width 594 height 16
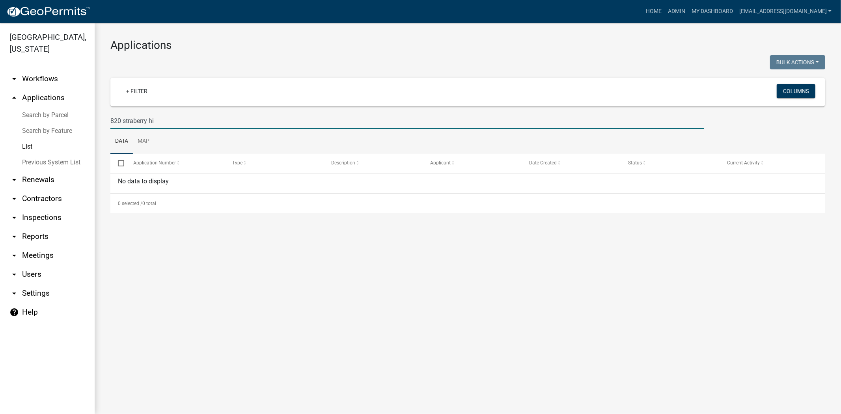
click at [134, 120] on input "820 straberry hi" at bounding box center [407, 121] width 594 height 16
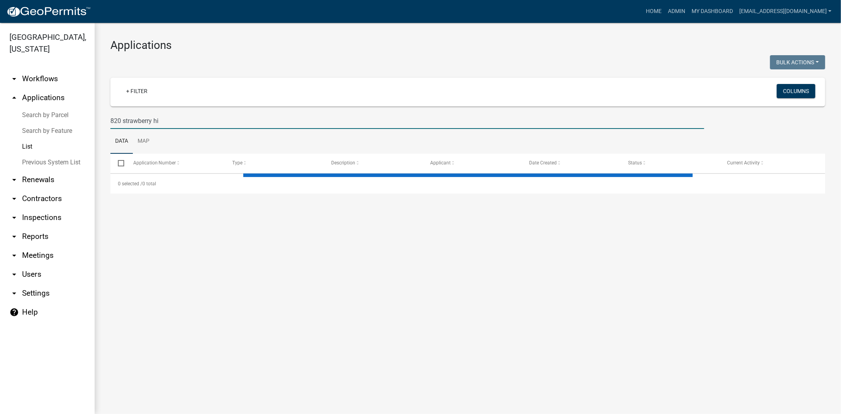
click at [168, 123] on input "820 strawberry hi" at bounding box center [407, 121] width 594 height 16
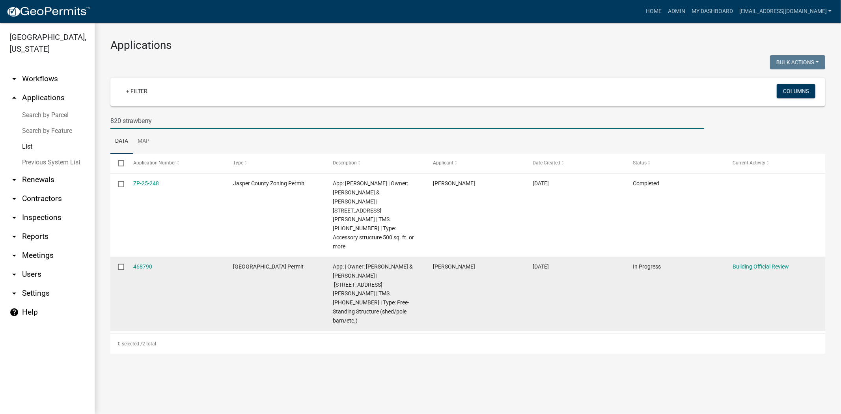
type input "820 strawberry"
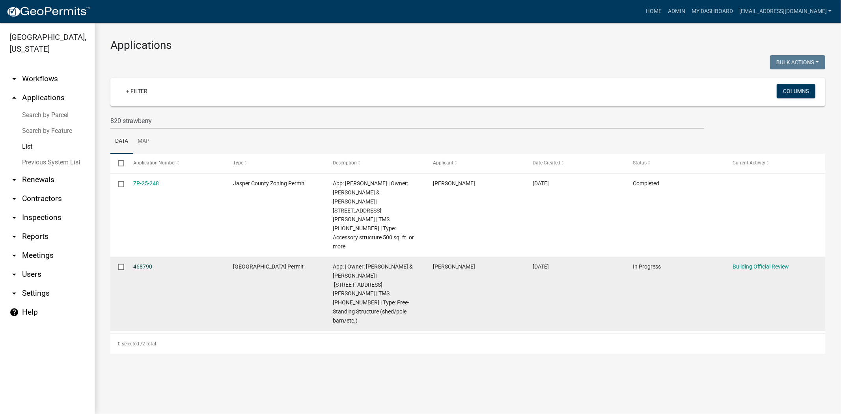
drag, startPoint x: 147, startPoint y: 253, endPoint x: 141, endPoint y: 247, distance: 7.8
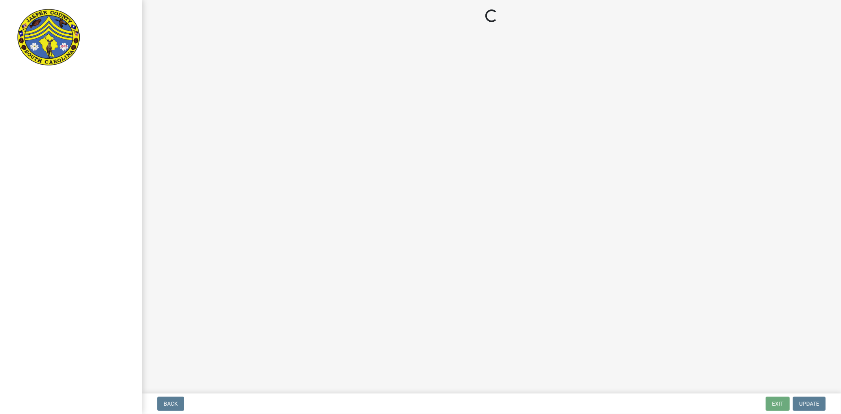
select select "5377c7cd-ae48-4ed2-bc38-366ad0c69dab"
select select "4c393964-ae5e-4116-aa96-2e826f670541"
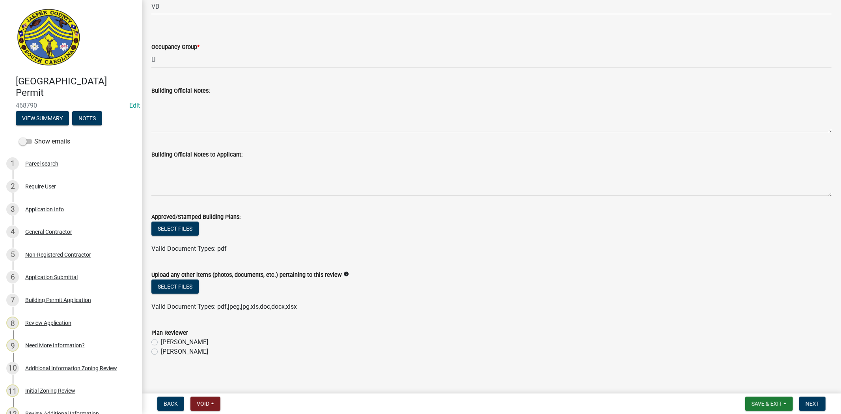
scroll to position [241, 0]
